Goal: Check status: Check status

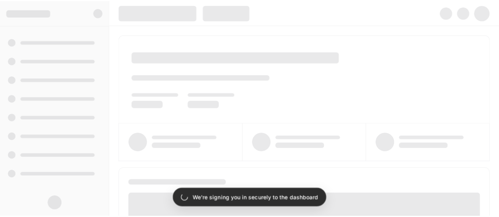
scroll to position [158, 0]
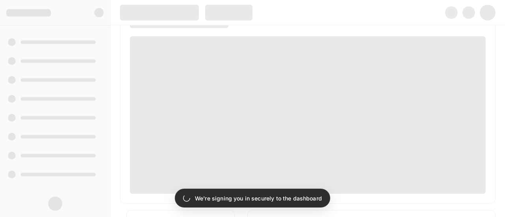
click at [253, 46] on span at bounding box center [308, 115] width 356 height 158
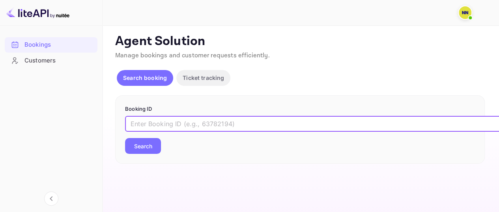
click at [188, 123] on input "text" at bounding box center [322, 124] width 395 height 16
paste input "8746991"
type input "8746991"
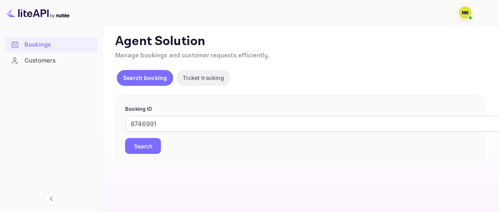
click at [143, 148] on button "Search" at bounding box center [143, 146] width 36 height 16
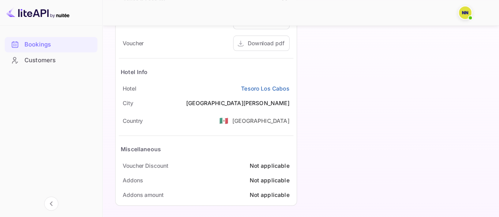
scroll to position [436, 0]
